Goal: Check status: Check status

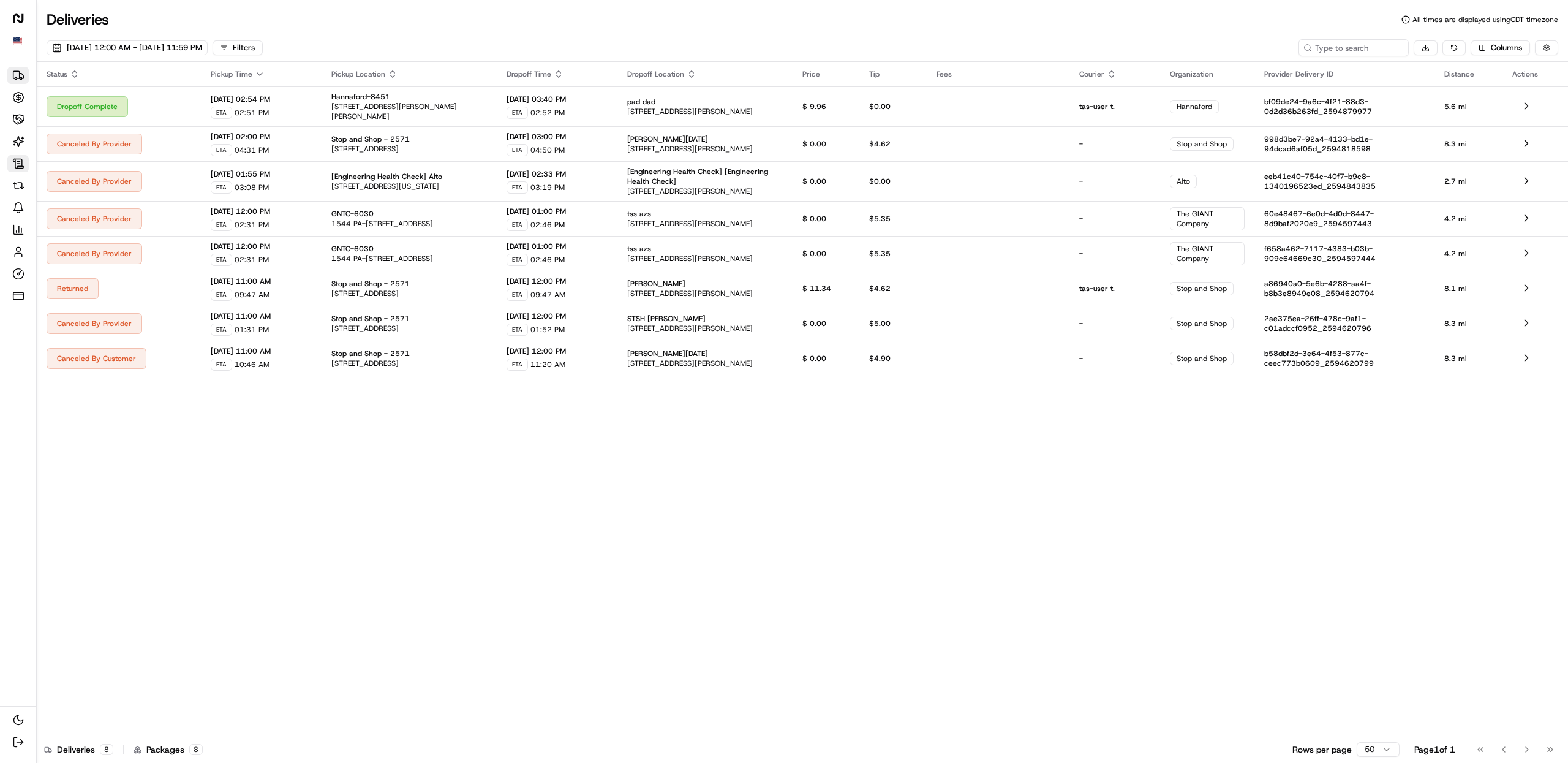
click at [19, 166] on icon at bounding box center [19, 164] width 12 height 12
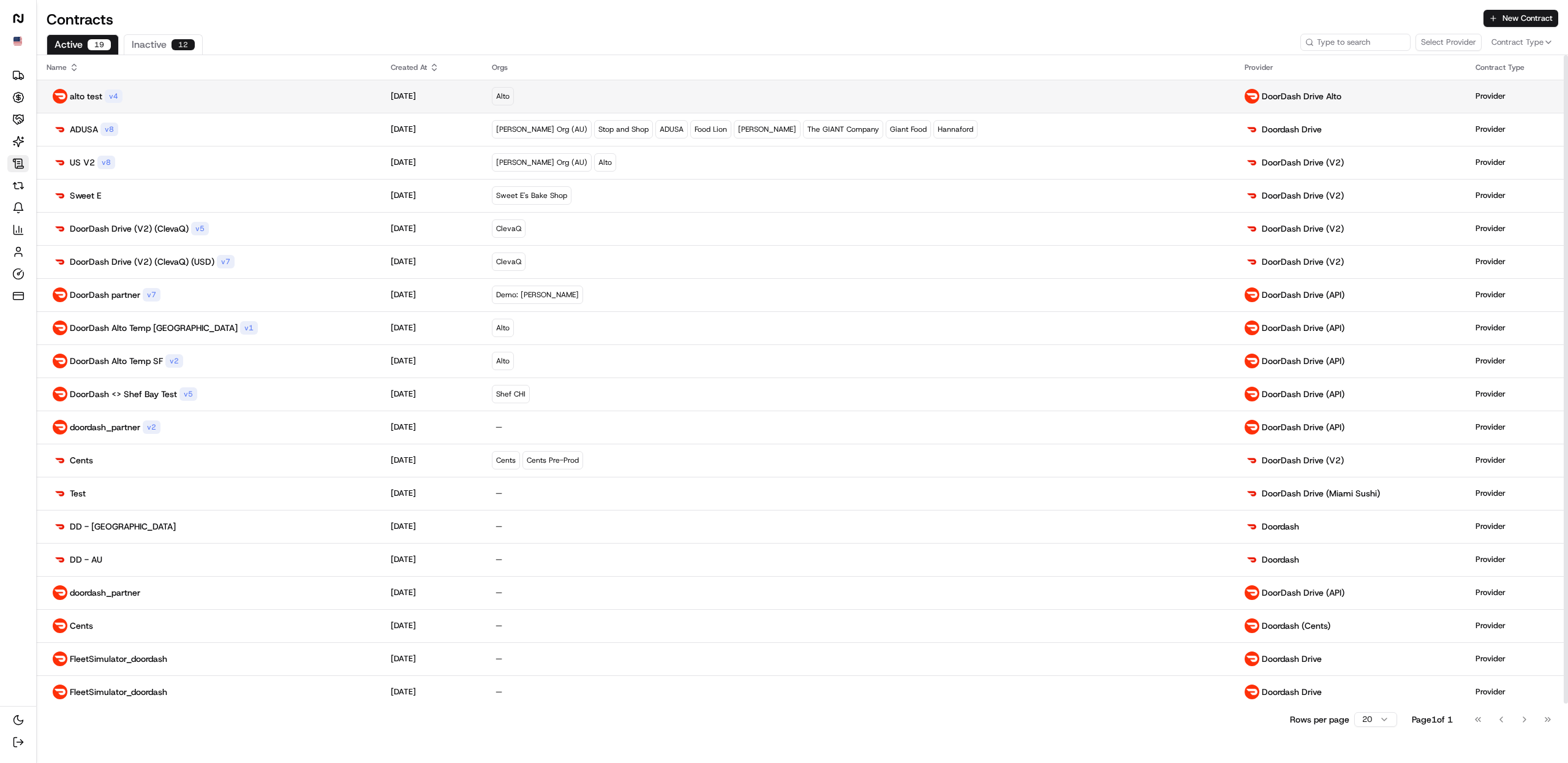
click at [274, 94] on div "alto test v 4" at bounding box center [209, 96] width 325 height 15
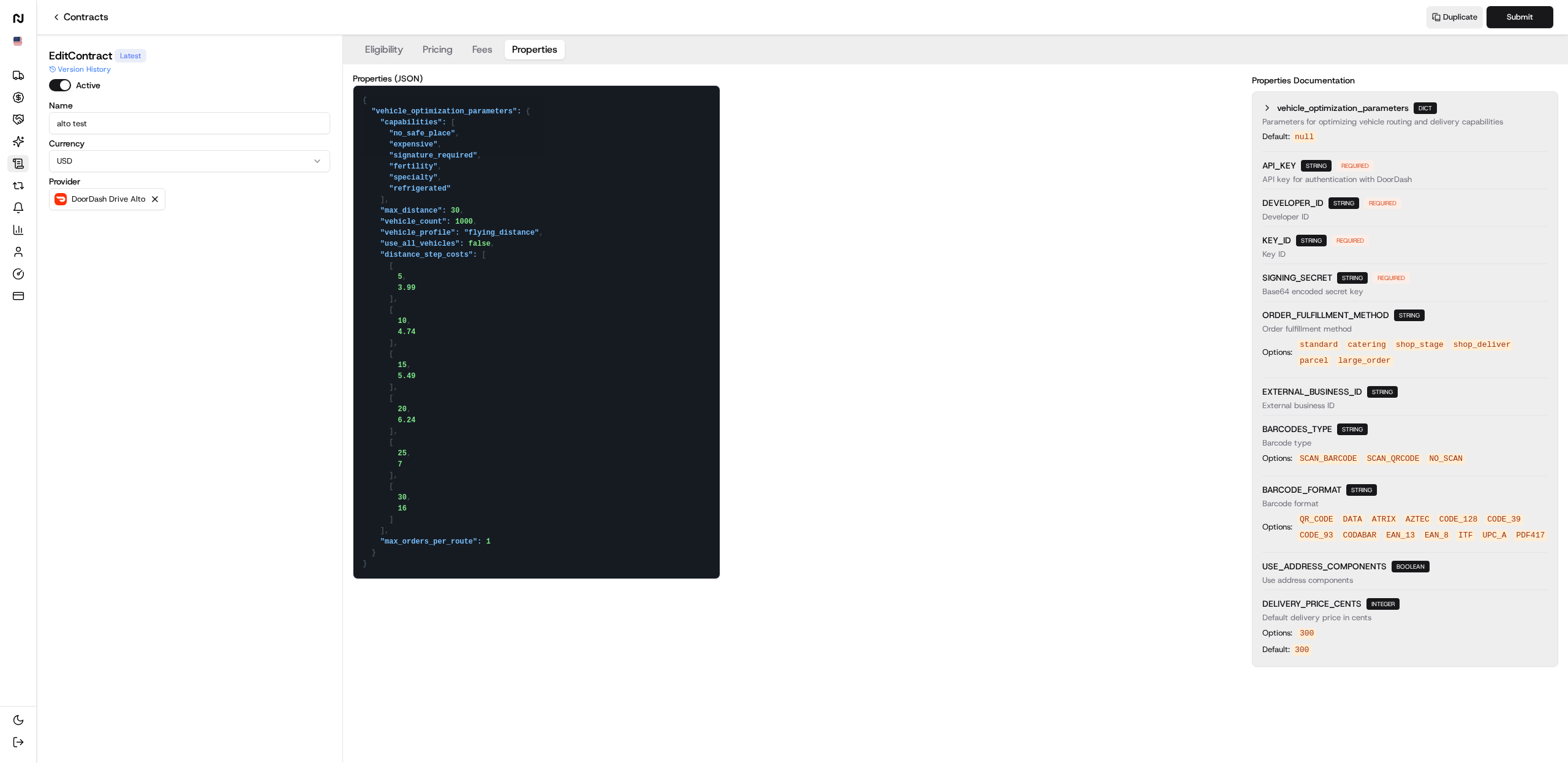
click at [533, 57] on button "Properties" at bounding box center [534, 49] width 60 height 19
